Goal: Information Seeking & Learning: Learn about a topic

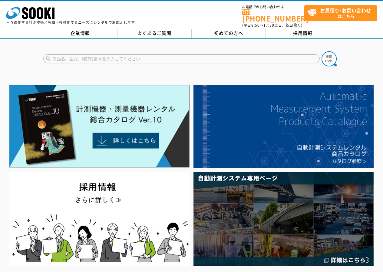
type input "2"
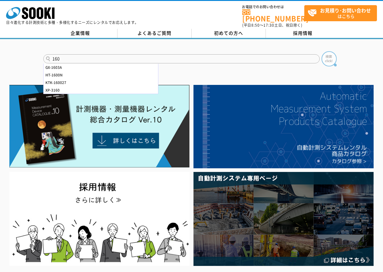
type input "160"
click at [329, 53] on img at bounding box center [329, 58] width 15 height 15
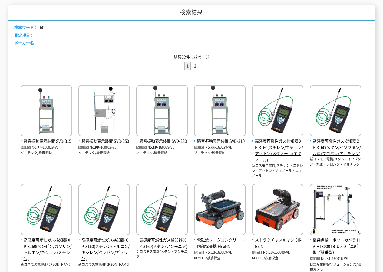
scroll to position [30, 0]
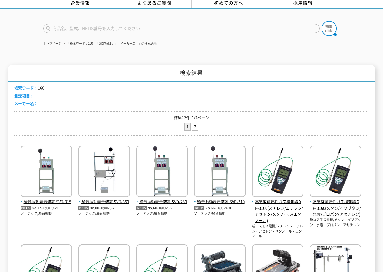
click at [64, 25] on input "text" at bounding box center [181, 28] width 277 height 9
click at [319, 24] on input "LN-160" at bounding box center [181, 28] width 277 height 9
type input "LN-160"
click at [326, 25] on img at bounding box center [329, 28] width 15 height 15
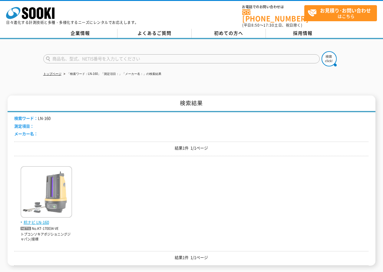
click at [39, 196] on img at bounding box center [47, 192] width 52 height 53
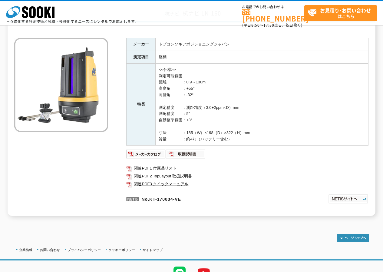
scroll to position [16, 0]
